Goal: Navigation & Orientation: Find specific page/section

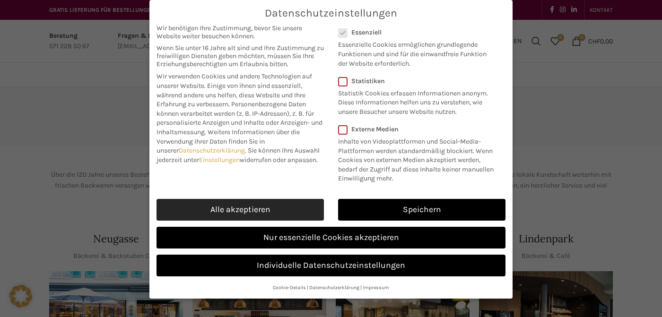
click at [259, 208] on link "Alle akzeptieren" at bounding box center [240, 210] width 167 height 22
checkbox input "true"
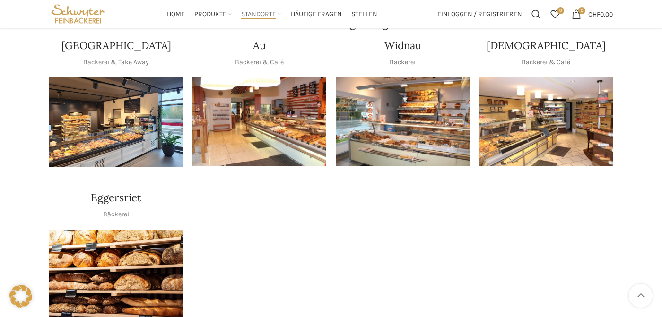
scroll to position [851, 0]
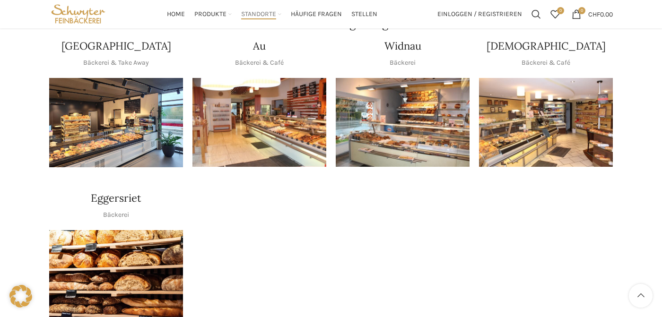
click at [113, 141] on img "1 / 1" at bounding box center [116, 122] width 134 height 89
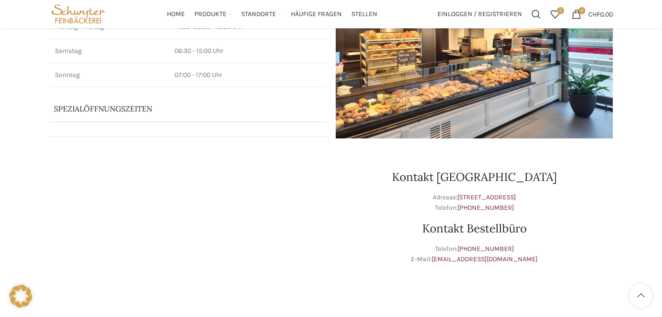
scroll to position [153, 0]
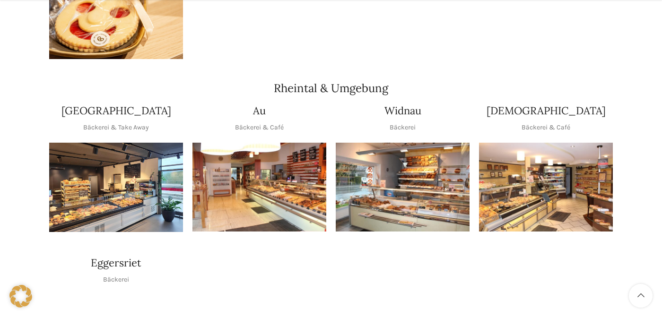
scroll to position [932, 0]
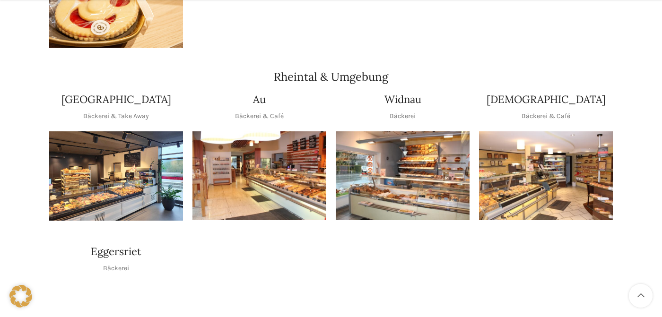
click at [250, 188] on img "1 / 1" at bounding box center [259, 175] width 134 height 89
click at [415, 196] on img "1 / 1" at bounding box center [403, 175] width 134 height 89
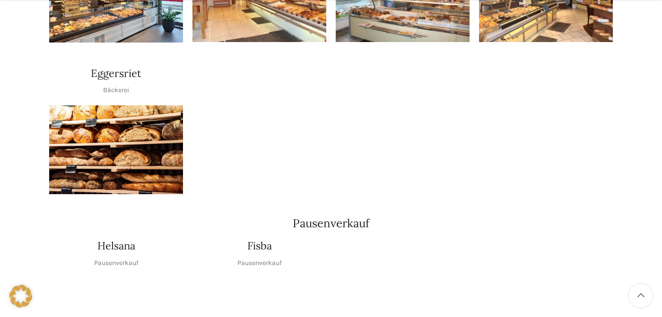
scroll to position [1112, 0]
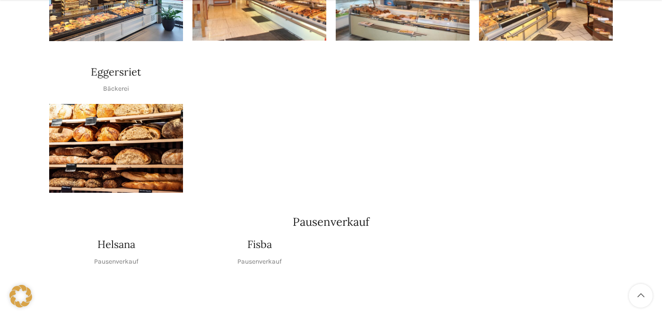
click at [124, 172] on img "1 / 1" at bounding box center [116, 148] width 134 height 89
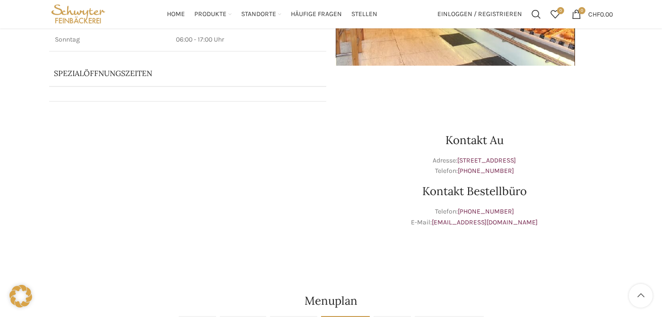
scroll to position [178, 0]
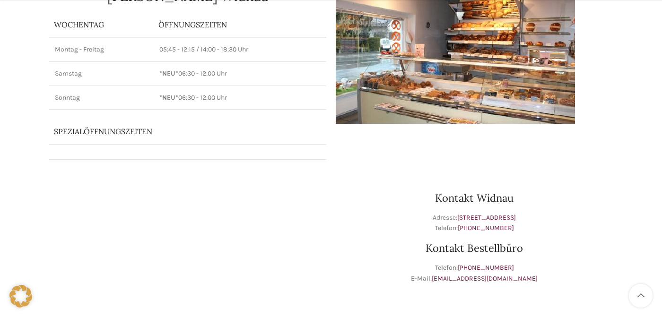
scroll to position [122, 0]
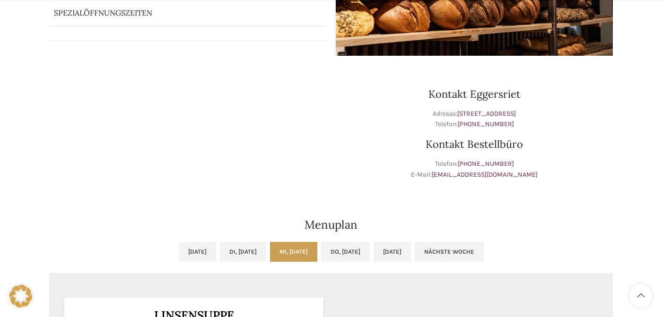
scroll to position [240, 0]
